Goal: Task Accomplishment & Management: Complete application form

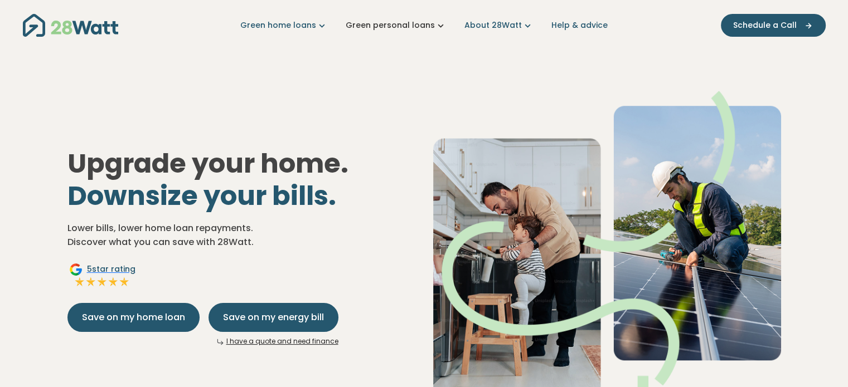
click at [437, 22] on icon "Main navigation" at bounding box center [441, 26] width 12 height 12
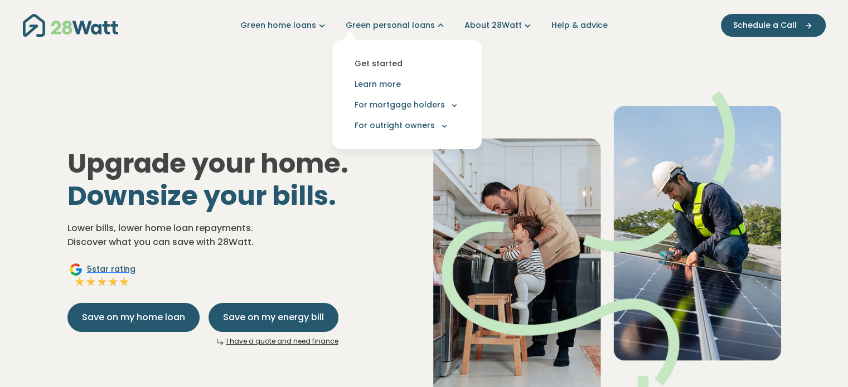
click at [389, 62] on link "Get started" at bounding box center [407, 64] width 132 height 21
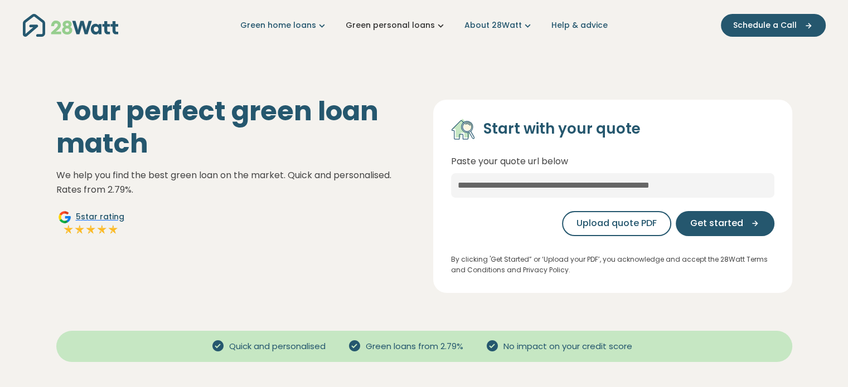
click at [393, 23] on link "Green personal loans" at bounding box center [396, 26] width 101 height 12
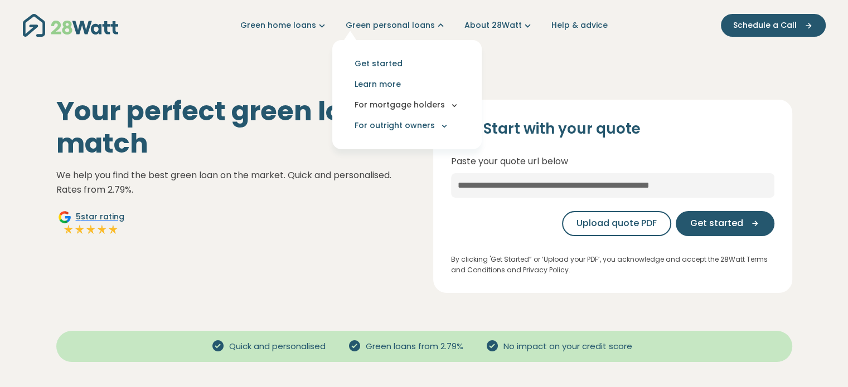
click at [395, 104] on button "For mortgage holders" at bounding box center [407, 105] width 132 height 21
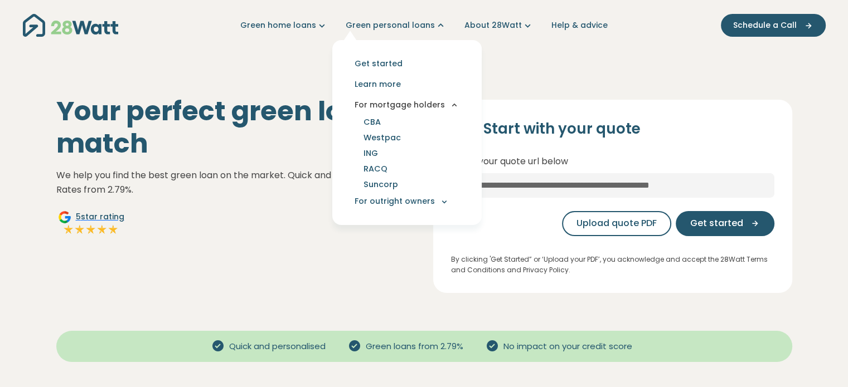
click at [392, 105] on button "For mortgage holders" at bounding box center [407, 105] width 132 height 21
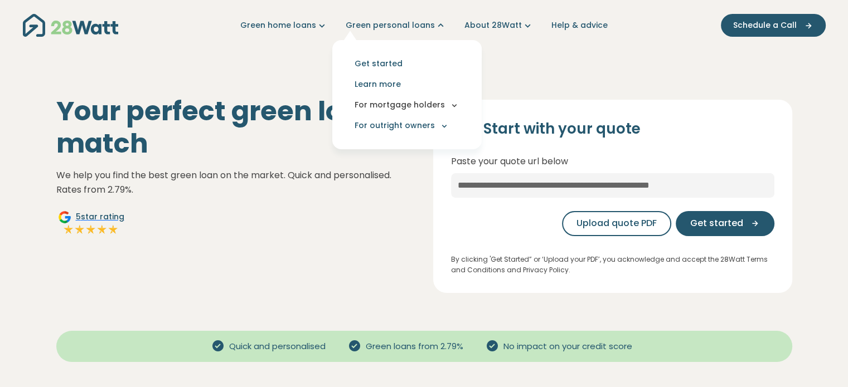
click at [390, 105] on button "For mortgage holders" at bounding box center [407, 105] width 132 height 21
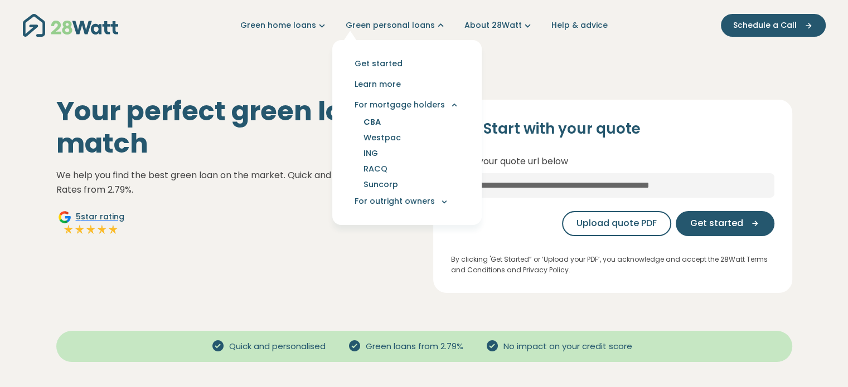
click at [379, 124] on link "CBA" at bounding box center [372, 122] width 44 height 16
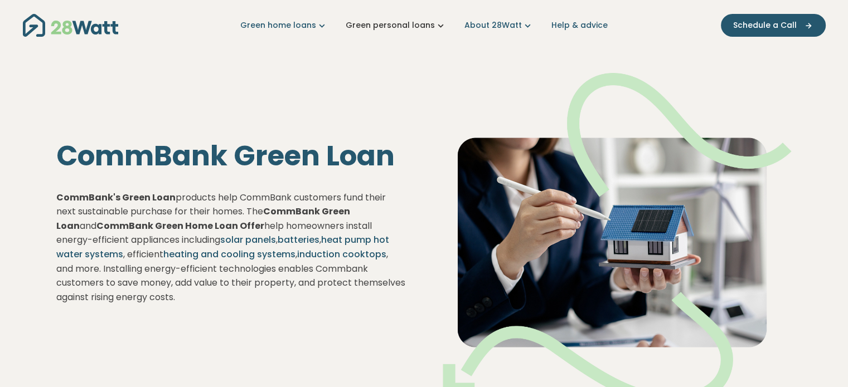
click at [413, 29] on link "Green personal loans" at bounding box center [396, 26] width 101 height 12
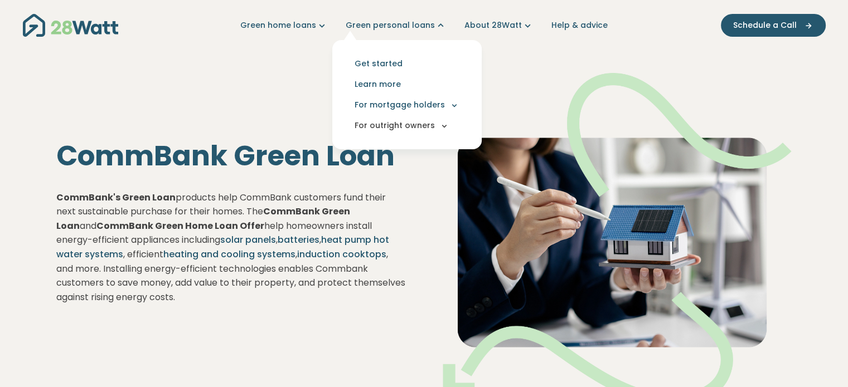
click at [418, 130] on button "For outright owners" at bounding box center [407, 125] width 132 height 21
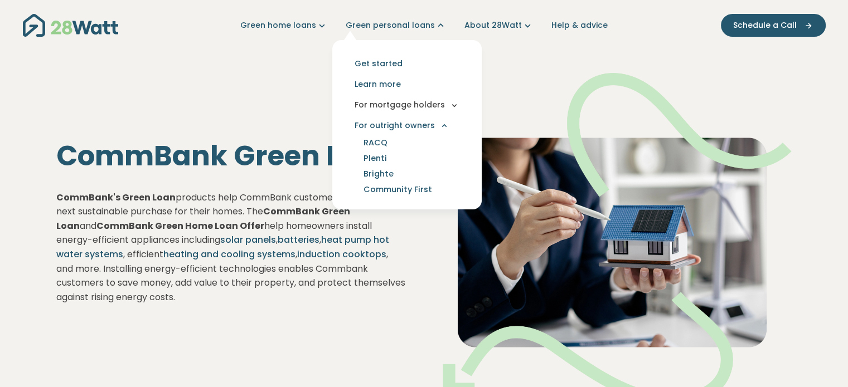
click at [414, 104] on button "For mortgage holders" at bounding box center [407, 105] width 132 height 21
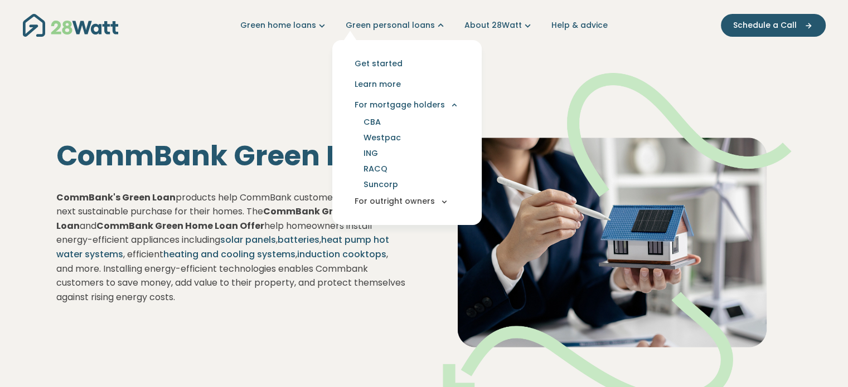
click at [398, 204] on button "For outright owners" at bounding box center [407, 201] width 132 height 21
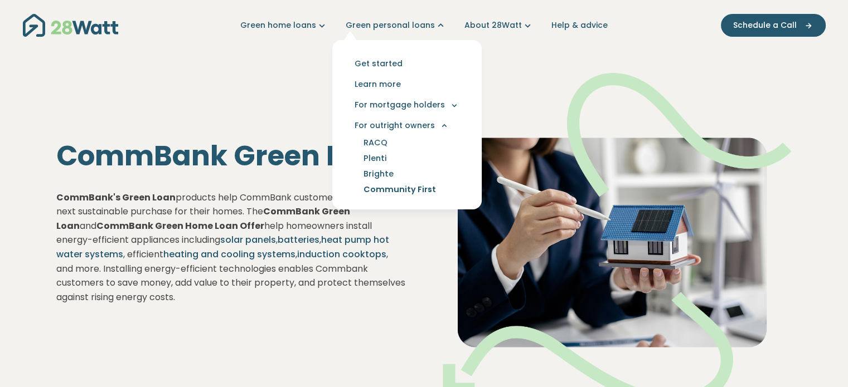
click at [400, 188] on link "Community First" at bounding box center [399, 190] width 99 height 16
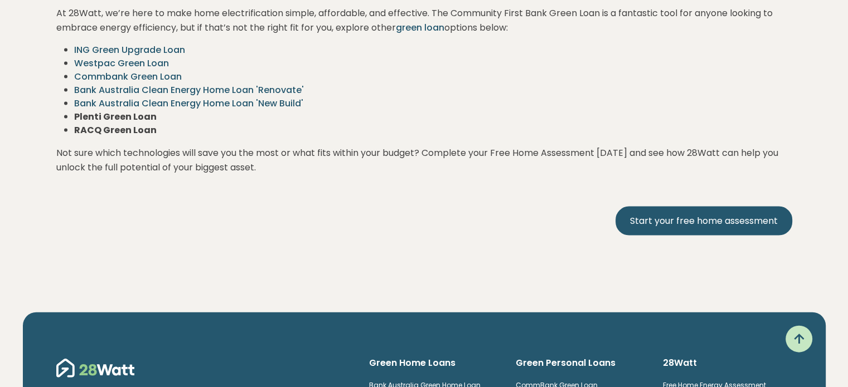
scroll to position [2230, 0]
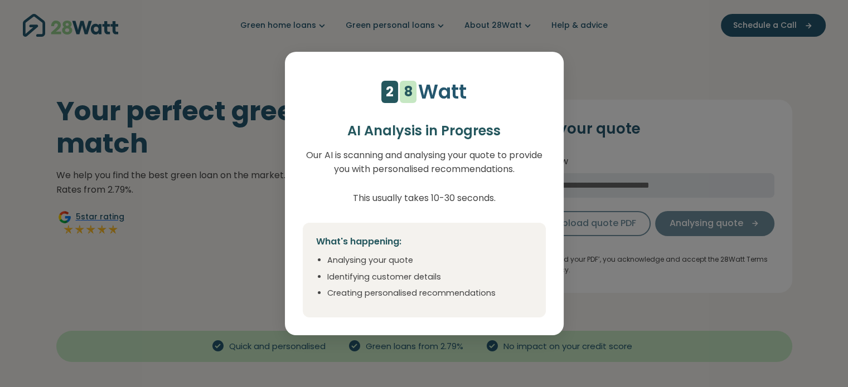
select select "***"
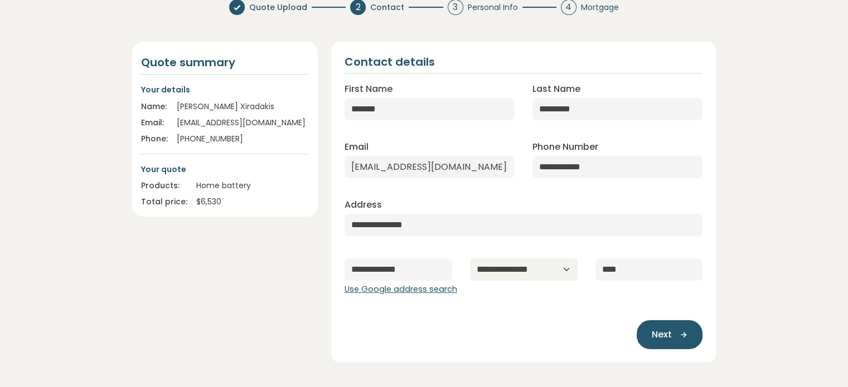
scroll to position [112, 0]
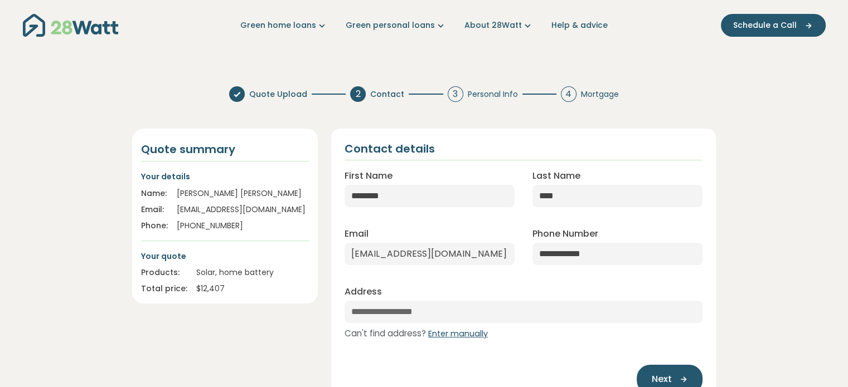
select select "***"
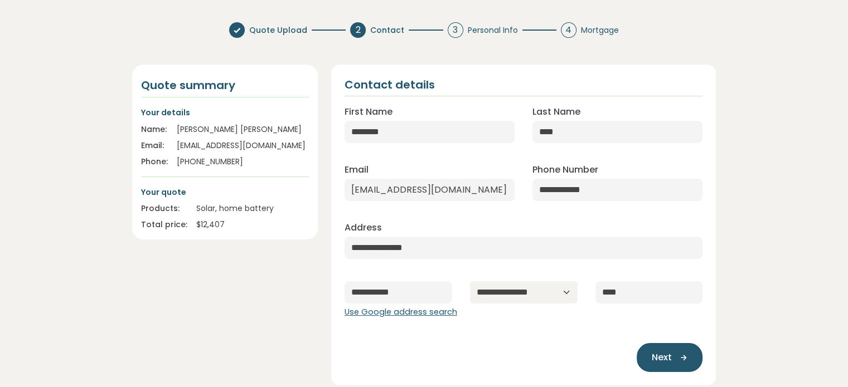
scroll to position [167, 0]
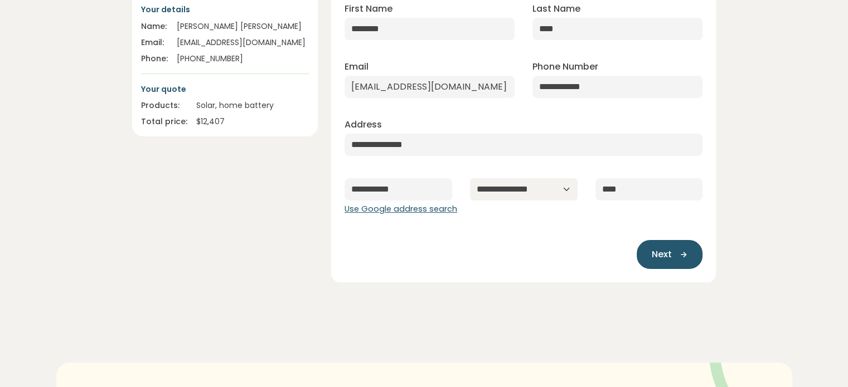
click at [665, 263] on button "Next" at bounding box center [670, 254] width 66 height 29
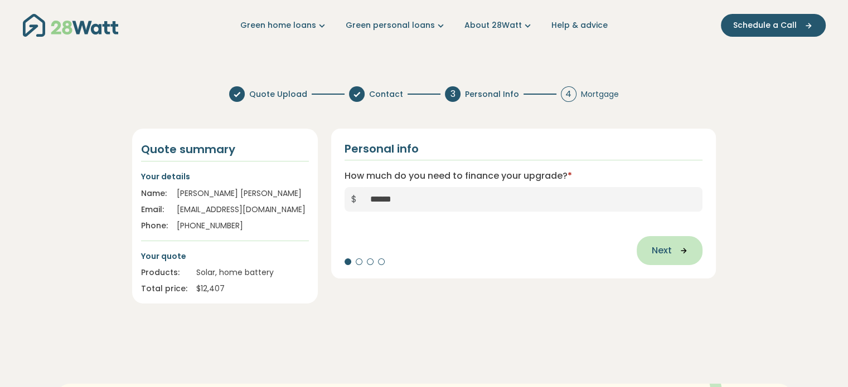
click at [670, 251] on span "Next" at bounding box center [661, 250] width 20 height 13
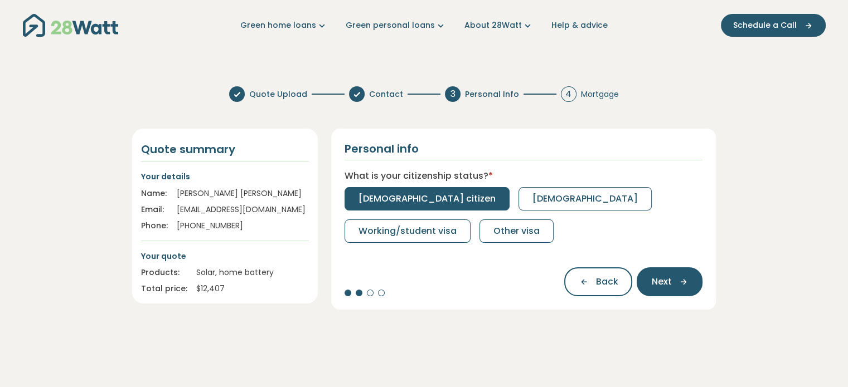
click at [406, 197] on span "[DEMOGRAPHIC_DATA] citizen" at bounding box center [426, 198] width 137 height 13
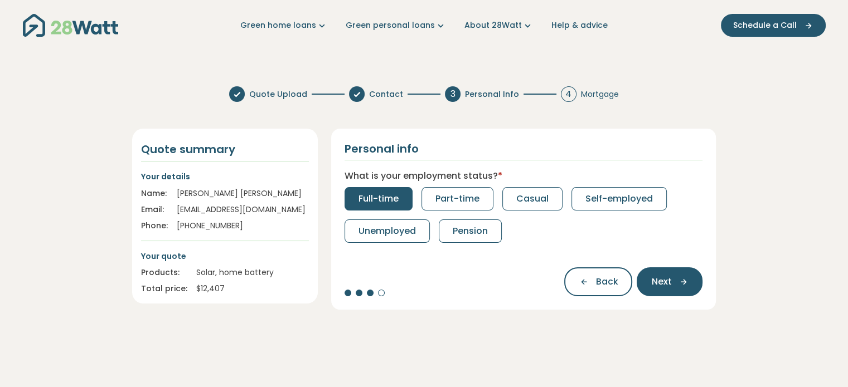
click at [367, 206] on button "Full-time" at bounding box center [379, 198] width 68 height 23
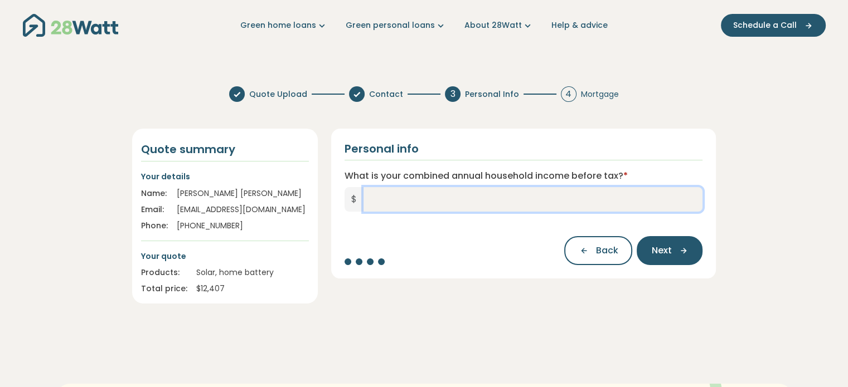
click at [436, 211] on input "What is your combined annual household income before tax? *" at bounding box center [534, 199] width 340 height 25
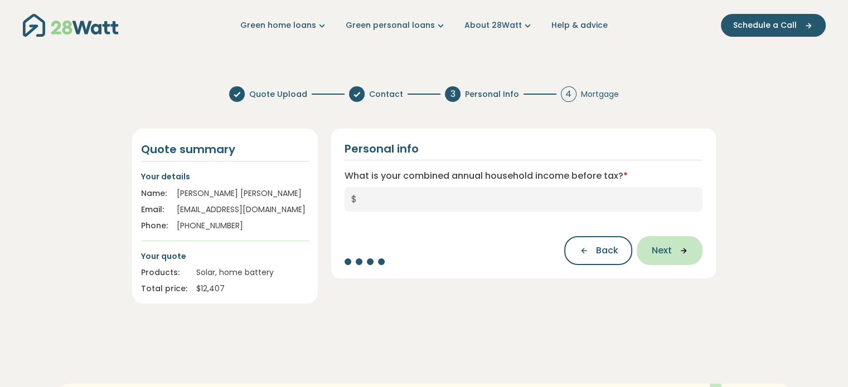
click at [660, 262] on button "Next" at bounding box center [670, 250] width 66 height 29
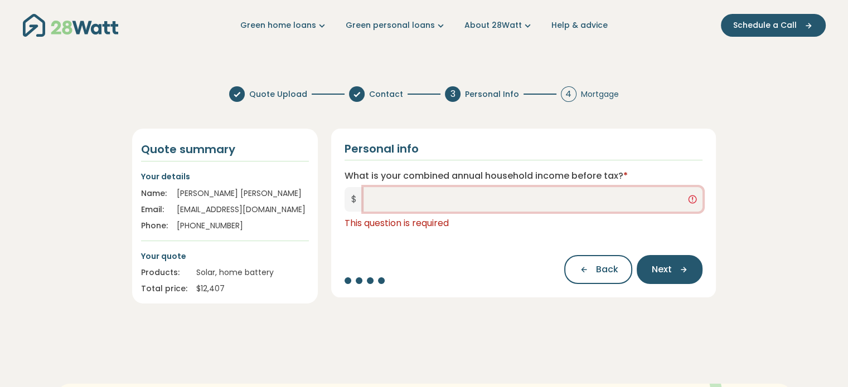
click at [462, 207] on input "What is your combined annual household income before tax? *" at bounding box center [534, 199] width 340 height 25
